Goal: Complete application form: Complete application form

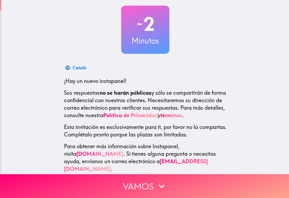
scroll to position [28, 0]
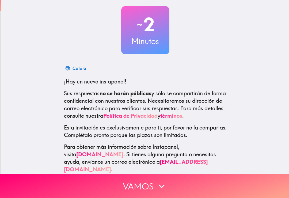
click at [99, 180] on button "Vamos" at bounding box center [144, 186] width 289 height 24
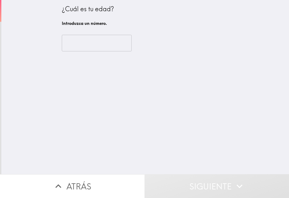
click at [72, 45] on input "number" at bounding box center [97, 43] width 70 height 17
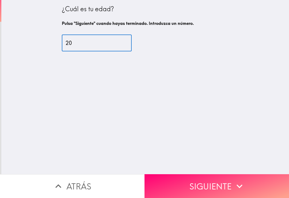
type input "20"
click at [32, 66] on div "¿Cuál es tu edad? Pulsa "Siguiente" cuando hayas terminado. Introduzca un númer…" at bounding box center [145, 87] width 288 height 174
click at [232, 185] on button "Siguiente" at bounding box center [217, 186] width 145 height 24
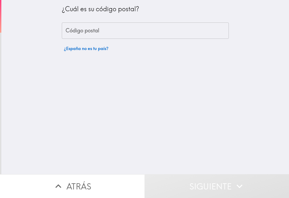
click at [74, 34] on input "Código postal" at bounding box center [145, 30] width 167 height 17
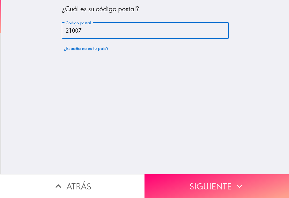
type input "21007"
click at [188, 184] on button "Siguiente" at bounding box center [217, 186] width 145 height 24
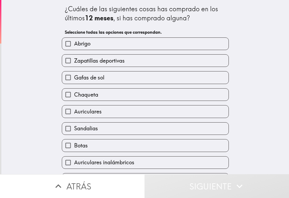
click at [65, 64] on input "Zapatillas deportivas" at bounding box center [68, 61] width 12 height 12
checkbox input "true"
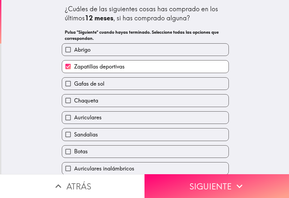
click at [70, 88] on input "Gafas de sol" at bounding box center [68, 84] width 12 height 12
checkbox input "true"
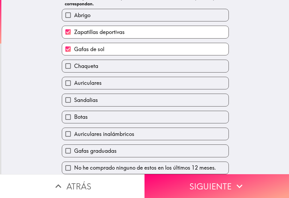
scroll to position [37, 0]
click at [67, 65] on input "Chaqueta" at bounding box center [68, 66] width 12 height 12
checkbox input "true"
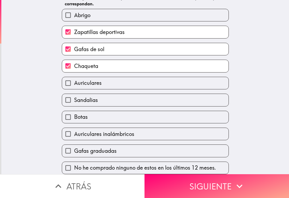
click at [70, 80] on input "Auriculares" at bounding box center [68, 83] width 12 height 12
checkbox input "true"
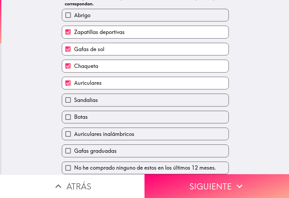
click at [70, 96] on input "Sandalias" at bounding box center [68, 100] width 12 height 12
checkbox input "true"
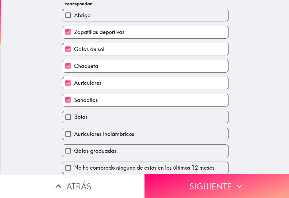
click at [68, 130] on input "Auriculares inalámbricos" at bounding box center [68, 134] width 12 height 12
checkbox input "true"
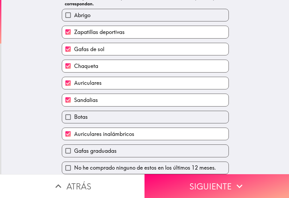
click at [75, 146] on label "Gafas graduadas" at bounding box center [145, 151] width 167 height 12
click at [74, 146] on input "Gafas graduadas" at bounding box center [68, 151] width 12 height 12
checkbox input "true"
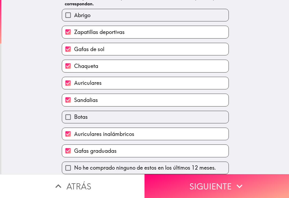
click at [169, 186] on button "Siguiente" at bounding box center [217, 186] width 145 height 24
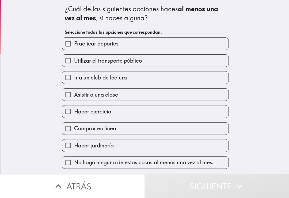
click at [69, 44] on input "Practicar deportes" at bounding box center [68, 44] width 12 height 12
checkbox input "true"
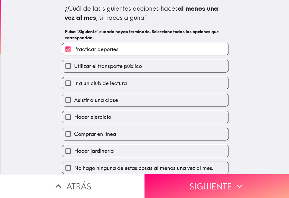
scroll to position [2, 0]
click at [69, 60] on input "Utilizar el transporte público" at bounding box center [68, 66] width 12 height 12
checkbox input "true"
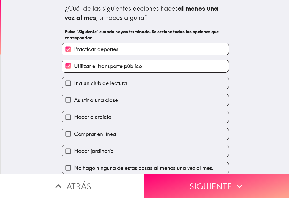
click at [72, 95] on input "Asistir a una clase" at bounding box center [68, 100] width 12 height 12
checkbox input "true"
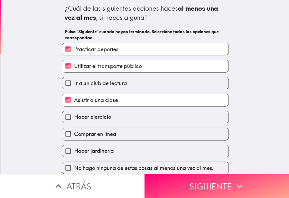
click at [70, 112] on input "Hacer ejercicio" at bounding box center [68, 117] width 12 height 12
checkbox input "true"
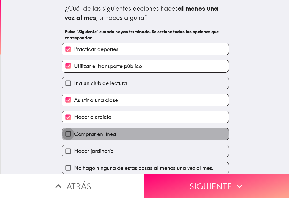
click at [72, 132] on input "Comprar en línea" at bounding box center [68, 134] width 12 height 12
checkbox input "true"
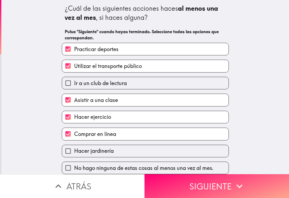
click at [256, 185] on button "Siguiente" at bounding box center [217, 186] width 145 height 24
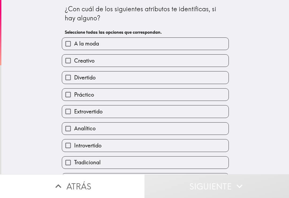
click at [66, 42] on input "A la moda" at bounding box center [68, 44] width 12 height 12
checkbox input "true"
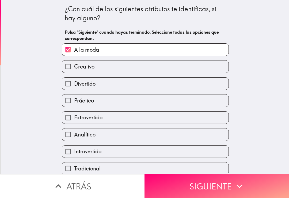
click at [66, 80] on input "Divertido" at bounding box center [68, 84] width 12 height 12
checkbox input "true"
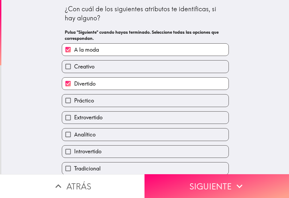
click at [71, 100] on input "Práctico" at bounding box center [68, 101] width 12 height 12
checkbox input "true"
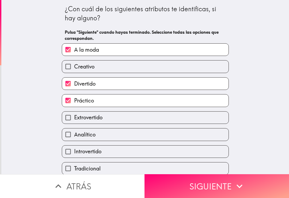
click at [73, 116] on input "Extrovertido" at bounding box center [68, 118] width 12 height 12
checkbox input "true"
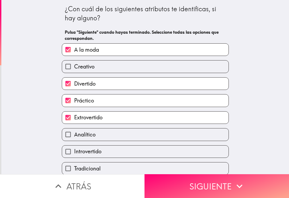
click at [198, 189] on button "Siguiente" at bounding box center [217, 186] width 145 height 24
